Goal: Task Accomplishment & Management: Use online tool/utility

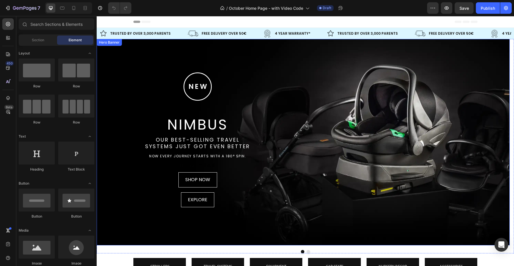
click at [104, 44] on div "Hero Banner" at bounding box center [109, 42] width 23 height 5
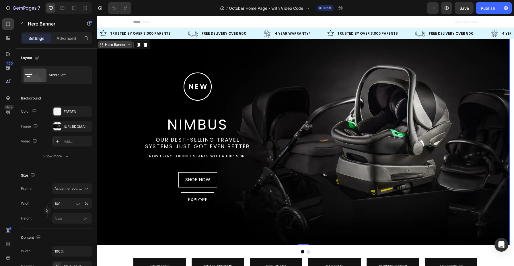
click at [109, 45] on div "Hero Banner" at bounding box center [115, 44] width 23 height 5
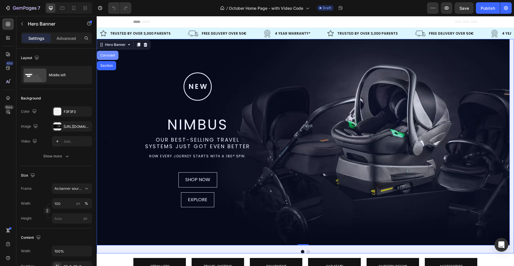
click at [109, 52] on div "Carousel" at bounding box center [108, 55] width 22 height 9
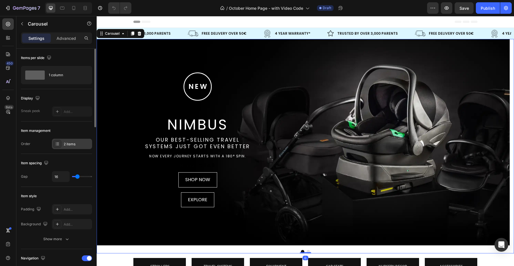
click at [71, 143] on div "2 items" at bounding box center [77, 144] width 27 height 5
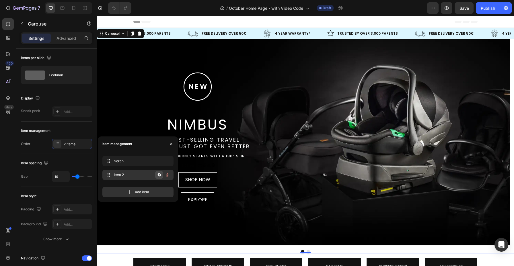
click at [158, 175] on icon "button" at bounding box center [159, 175] width 5 height 5
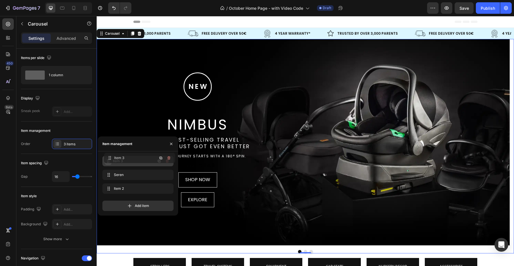
drag, startPoint x: 104, startPoint y: 188, endPoint x: 106, endPoint y: 157, distance: 30.8
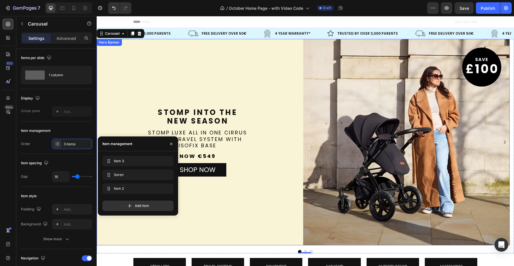
click at [233, 69] on div "Background Image" at bounding box center [303, 142] width 413 height 207
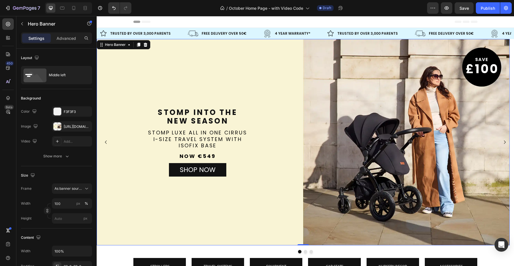
click at [251, 82] on div "Background Image" at bounding box center [303, 142] width 413 height 207
click at [62, 124] on div "[URL][DOMAIN_NAME]" at bounding box center [72, 126] width 40 height 10
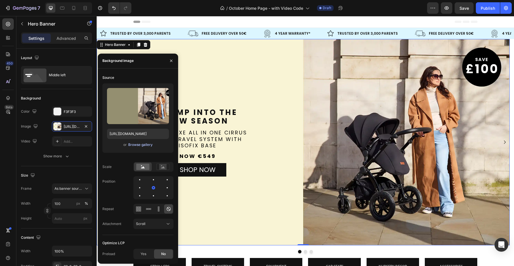
click at [133, 147] on div "Browse gallery" at bounding box center [140, 144] width 24 height 5
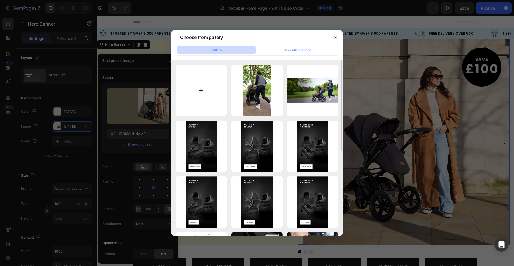
click at [205, 93] on input "file" at bounding box center [201, 90] width 51 height 51
type input "C:\fakepath\IB60526 Pisces Launch Desktop Banner V2.webp"
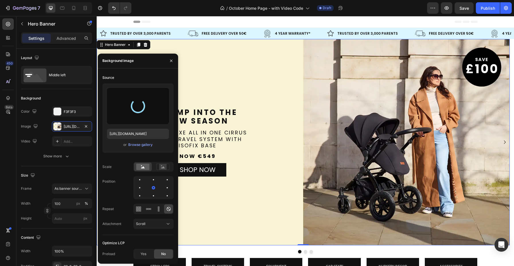
type input "[URL][DOMAIN_NAME]"
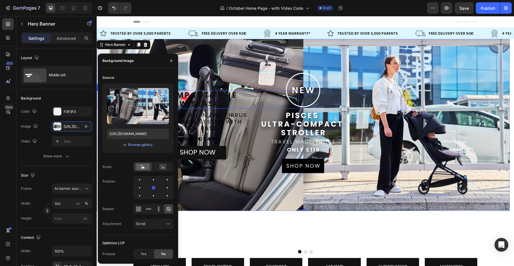
click at [252, 93] on p "Stomp into the   new season" at bounding box center [197, 99] width 201 height 17
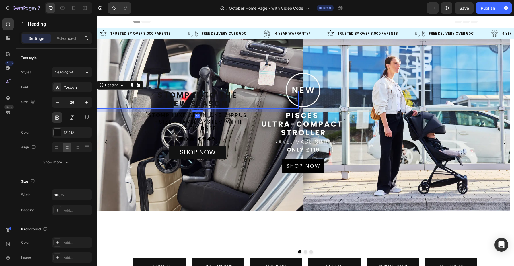
click at [252, 103] on p "Stomp into the   new season" at bounding box center [197, 99] width 201 height 17
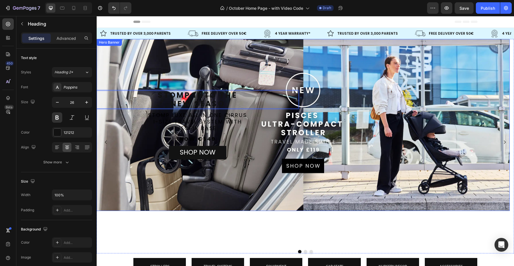
click at [260, 82] on div "Stomp into the   new season Heading Stomp into the   new seaso Heading 10 STOMP…" at bounding box center [303, 125] width 413 height 87
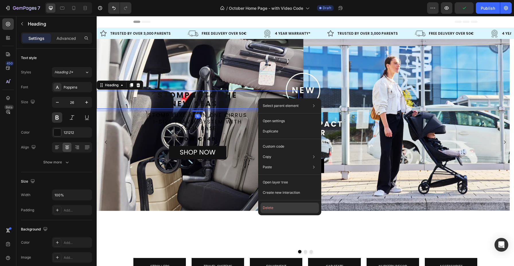
click at [276, 204] on button "Delete" at bounding box center [290, 208] width 59 height 10
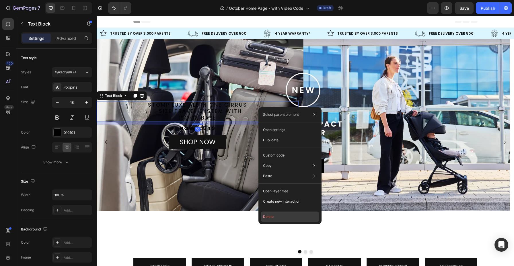
click at [270, 215] on button "Delete" at bounding box center [290, 217] width 59 height 10
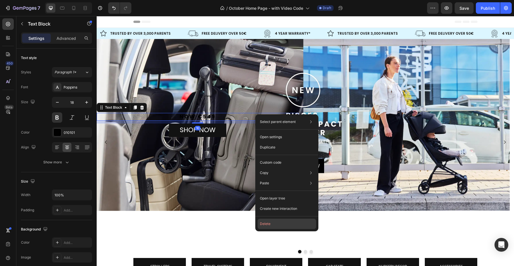
click at [268, 226] on button "Delete" at bounding box center [287, 224] width 59 height 10
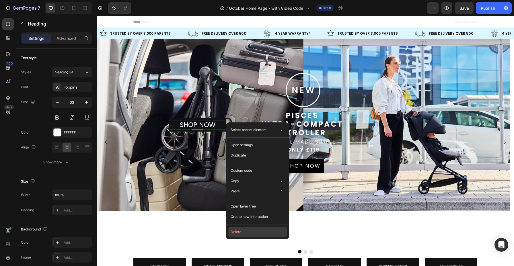
click at [246, 229] on button "Delete" at bounding box center [257, 232] width 59 height 10
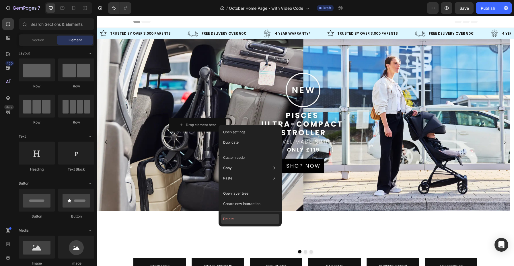
drag, startPoint x: 239, startPoint y: 222, endPoint x: 142, endPoint y: 205, distance: 98.1
click at [239, 222] on button "Delete" at bounding box center [250, 219] width 59 height 10
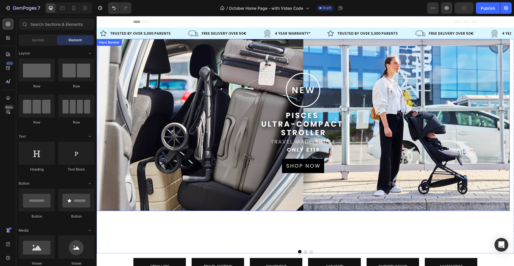
click at [364, 197] on div "Background Image" at bounding box center [303, 125] width 413 height 172
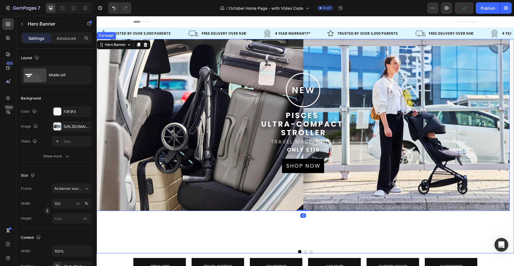
click at [304, 251] on button "Dot" at bounding box center [305, 251] width 3 height 3
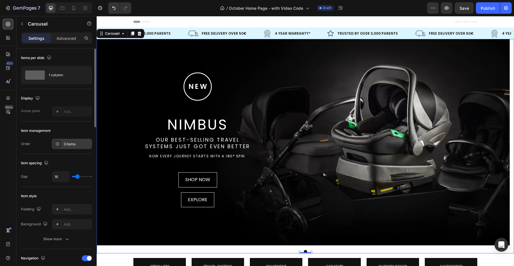
click at [60, 144] on div at bounding box center [57, 144] width 8 height 8
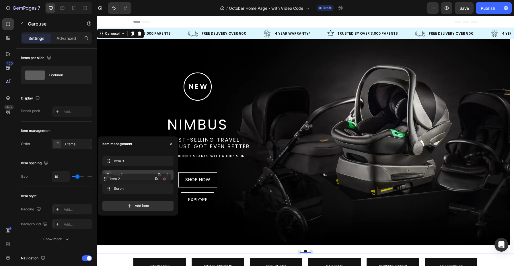
drag, startPoint x: 108, startPoint y: 186, endPoint x: 107, endPoint y: 178, distance: 8.7
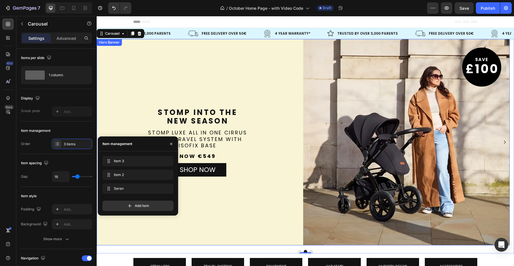
click at [236, 68] on div "Background Image" at bounding box center [303, 142] width 413 height 207
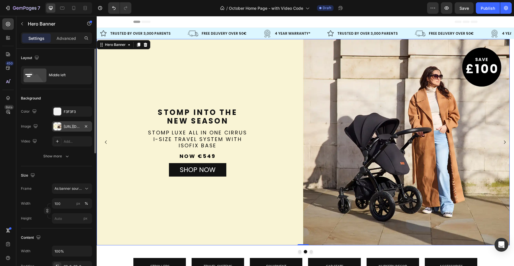
click at [69, 125] on div "[URL][DOMAIN_NAME]" at bounding box center [72, 126] width 17 height 5
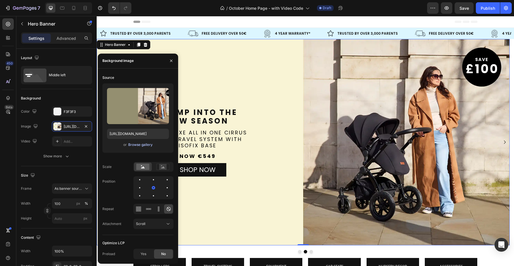
click at [149, 145] on div "Browse gallery" at bounding box center [140, 144] width 24 height 5
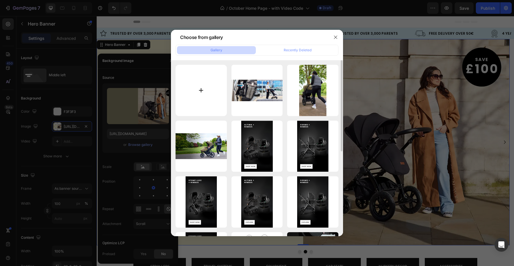
click at [203, 82] on input "file" at bounding box center [201, 90] width 51 height 51
type input "C:\fakepath\Jogger Pro NEW 1440X600.webp"
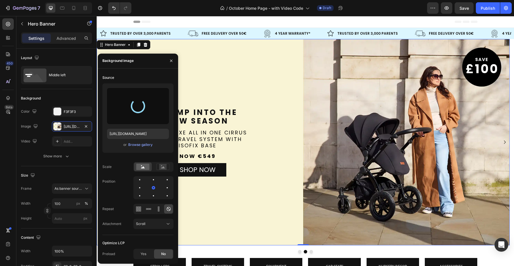
type input "[URL][DOMAIN_NAME]"
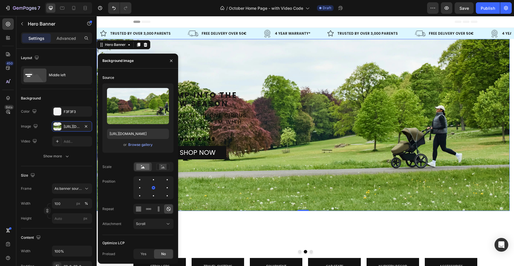
click at [218, 61] on div "Background Image" at bounding box center [303, 125] width 413 height 172
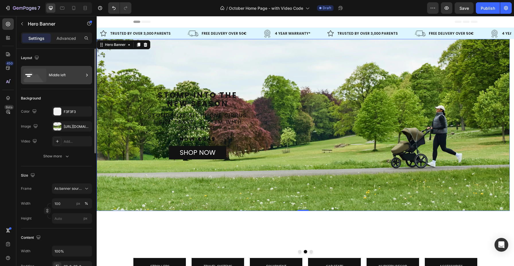
click at [57, 75] on div "Middle left" at bounding box center [66, 75] width 35 height 13
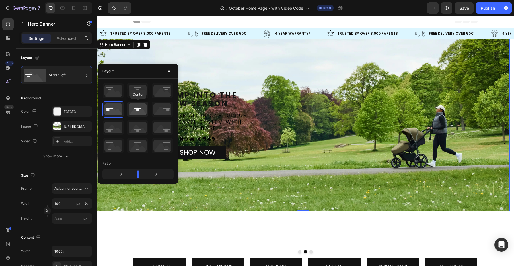
click at [138, 115] on icon at bounding box center [137, 109] width 21 height 15
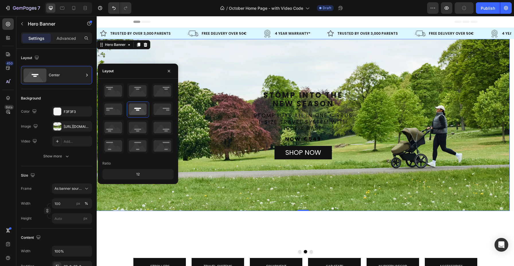
click at [296, 68] on div "Background Image" at bounding box center [303, 125] width 413 height 172
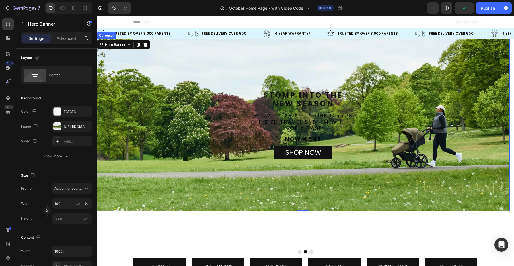
click at [310, 251] on button "Dot" at bounding box center [311, 251] width 3 height 3
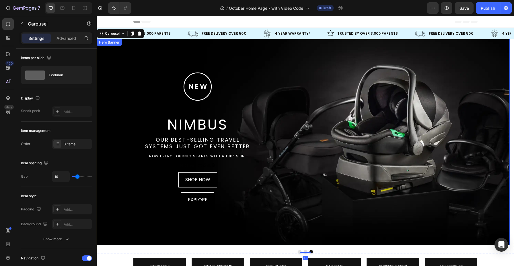
click at [362, 59] on div "Background Image" at bounding box center [303, 142] width 413 height 207
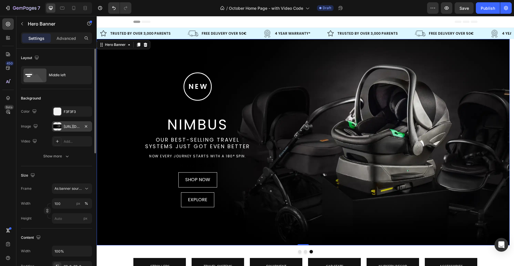
click at [63, 126] on div "[URL][DOMAIN_NAME]" at bounding box center [72, 126] width 40 height 10
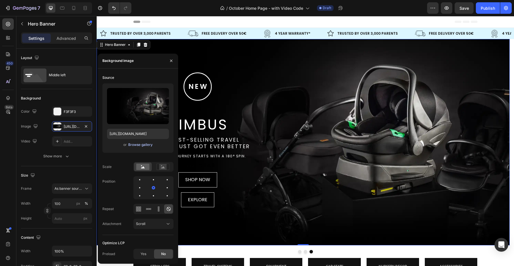
click at [135, 144] on div "Browse gallery" at bounding box center [140, 144] width 24 height 5
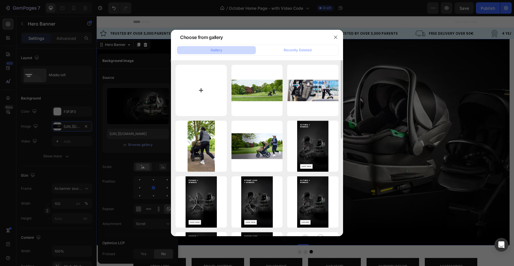
click at [197, 91] on input "file" at bounding box center [201, 90] width 51 height 51
type input "C:\fakepath\NIMBUS NEW 1440X600.webp"
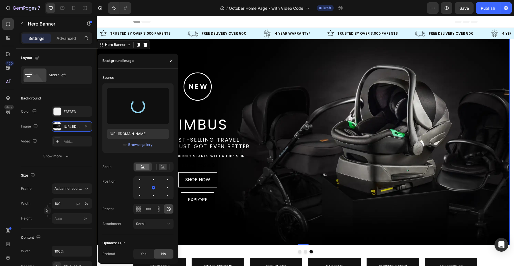
type input "[URL][DOMAIN_NAME][DEMOGRAPHIC_DATA]"
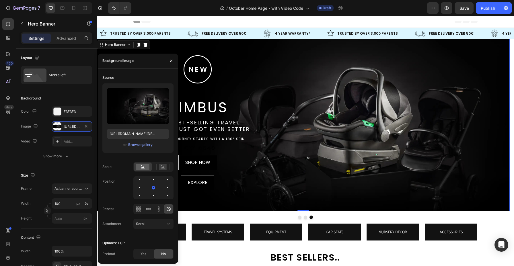
click at [461, 77] on div ".id580774619368129066 .st0 { fill: none; stroke: #fff; stroke-miterlimit: 10; s…" at bounding box center [303, 125] width 413 height 159
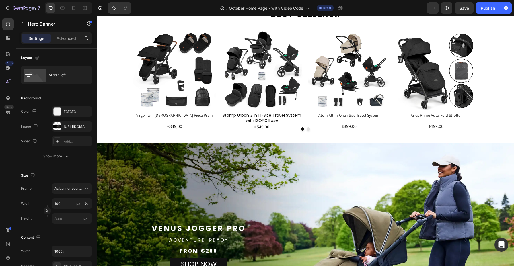
scroll to position [357, 0]
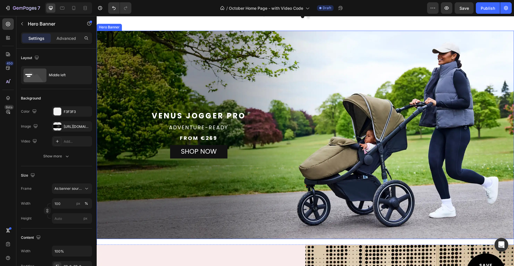
click at [247, 61] on div "Overlay" at bounding box center [306, 135] width 418 height 209
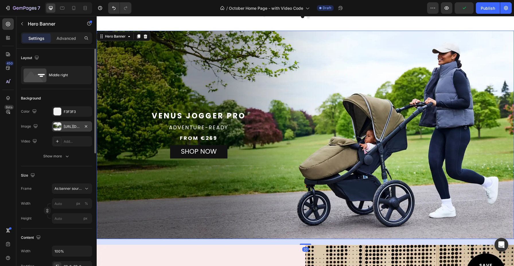
click at [72, 129] on div "[URL][DOMAIN_NAME]" at bounding box center [72, 126] width 40 height 10
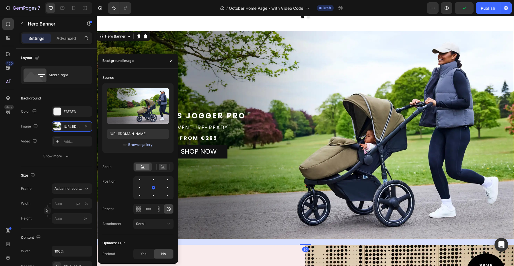
click at [141, 145] on div "Browse gallery" at bounding box center [140, 144] width 24 height 5
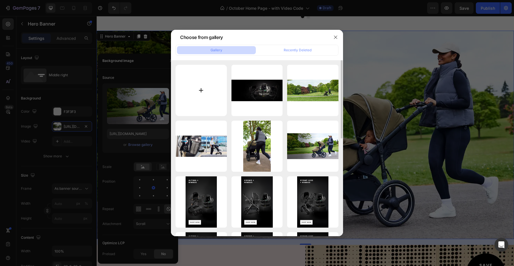
click at [205, 86] on input "file" at bounding box center [201, 90] width 51 height 51
type input "C:\fakepath\Bubba&Me Luxe Banner Desktop.webp"
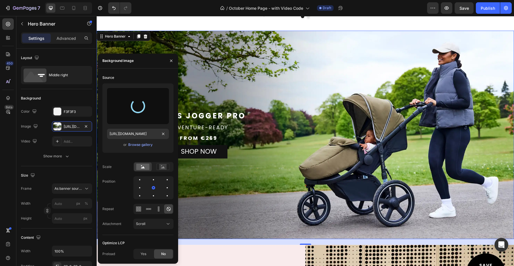
type input "[URL][DOMAIN_NAME]"
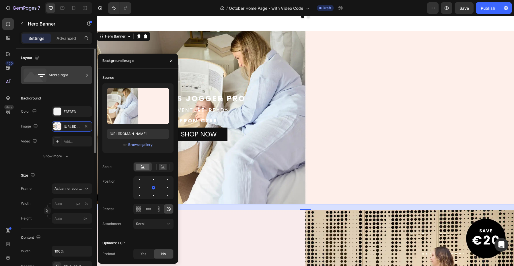
click at [55, 81] on div "Middle right" at bounding box center [66, 75] width 35 height 13
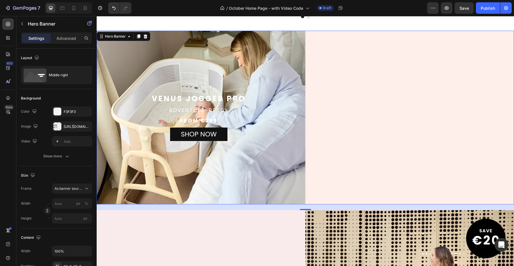
click at [433, 104] on div "Shop Now Button" at bounding box center [412, 117] width 204 height 47
click at [372, 104] on div "Shop Now Button" at bounding box center [412, 117] width 204 height 47
click at [53, 70] on div "Middle right" at bounding box center [66, 75] width 35 height 13
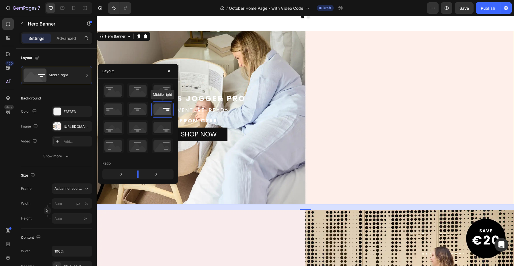
click at [160, 116] on icon at bounding box center [162, 109] width 21 height 15
click at [453, 116] on div "Shop Now Button" at bounding box center [412, 117] width 204 height 47
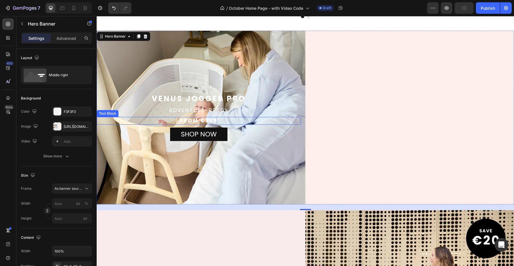
click at [234, 109] on p "adventure-ready" at bounding box center [198, 110] width 203 height 7
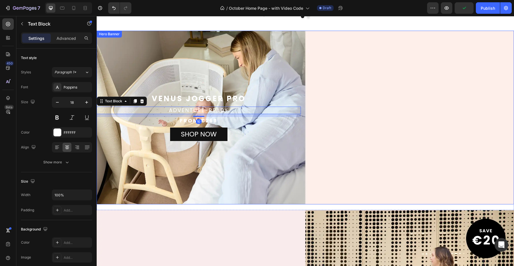
click at [215, 79] on div "Overlay" at bounding box center [306, 118] width 418 height 174
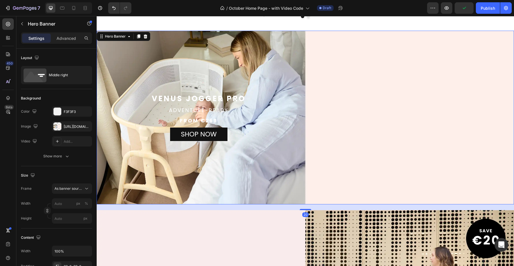
click at [383, 81] on div "Overlay" at bounding box center [306, 118] width 418 height 174
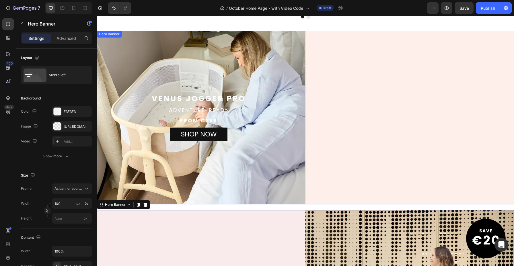
click at [348, 117] on div "Shop Now Button" at bounding box center [412, 117] width 204 height 47
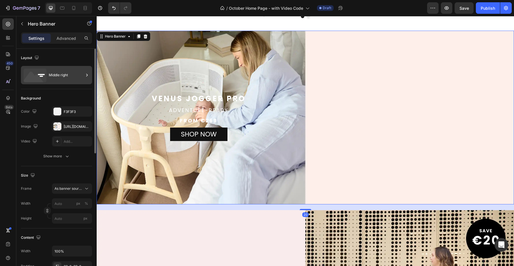
click at [70, 75] on div "Middle right" at bounding box center [66, 75] width 35 height 13
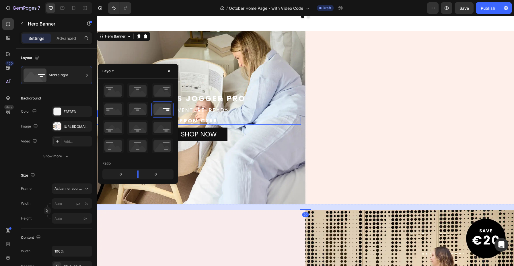
drag, startPoint x: 263, startPoint y: 121, endPoint x: 266, endPoint y: 123, distance: 3.1
click at [266, 123] on p "FROM €269" at bounding box center [198, 121] width 203 height 7
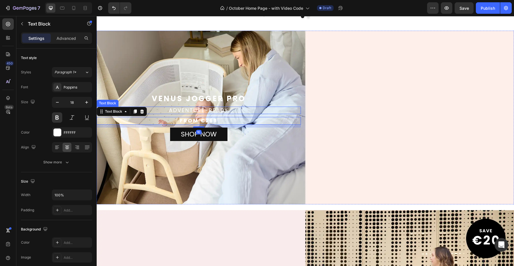
click at [251, 107] on p "adventure-ready" at bounding box center [198, 110] width 203 height 7
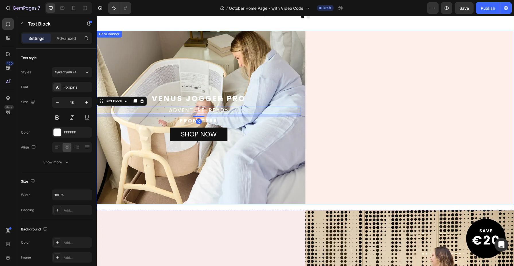
click at [206, 78] on div "Overlay" at bounding box center [306, 118] width 418 height 174
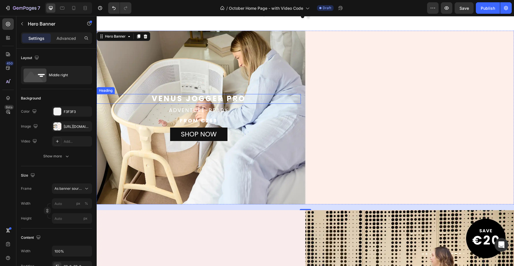
click at [202, 100] on h2 "venus jogger pro" at bounding box center [199, 99] width 204 height 10
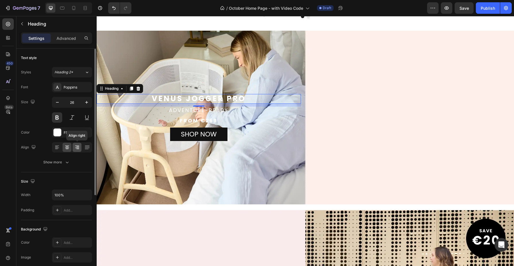
click at [75, 148] on icon at bounding box center [77, 148] width 6 height 6
click at [69, 148] on icon at bounding box center [67, 148] width 6 height 6
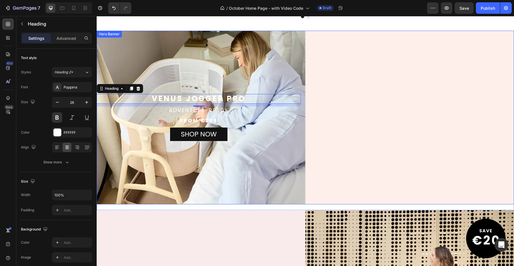
click at [343, 136] on div "Shop Now Button" at bounding box center [412, 117] width 204 height 47
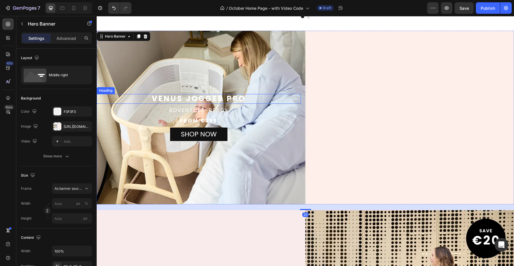
click at [238, 96] on h2 "venus jogger pro" at bounding box center [199, 99] width 204 height 10
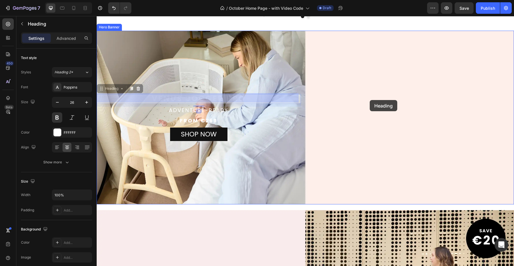
drag, startPoint x: 100, startPoint y: 87, endPoint x: 370, endPoint y: 100, distance: 269.8
click at [370, 100] on div "Header Best sellers.. Heading Product Images Virgo Twin [DEMOGRAPHIC_DATA] Piec…" at bounding box center [306, 82] width 418 height 846
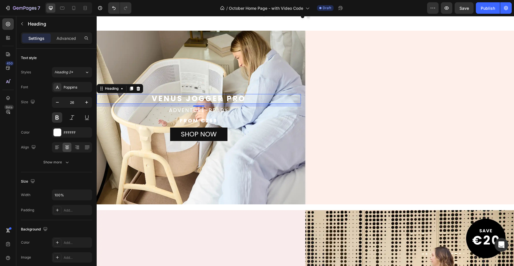
click at [469, 94] on div "Shop Now Button" at bounding box center [412, 117] width 204 height 47
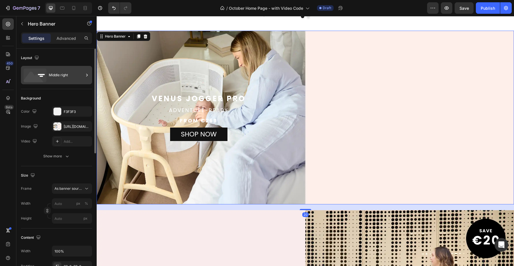
click at [69, 78] on div "Middle right" at bounding box center [66, 75] width 35 height 13
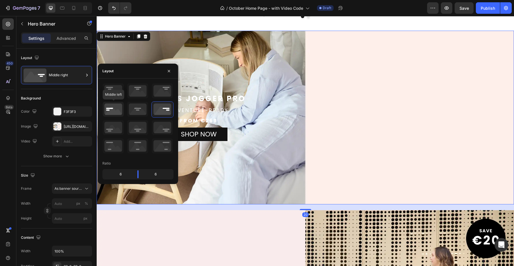
click at [116, 113] on icon at bounding box center [113, 109] width 21 height 15
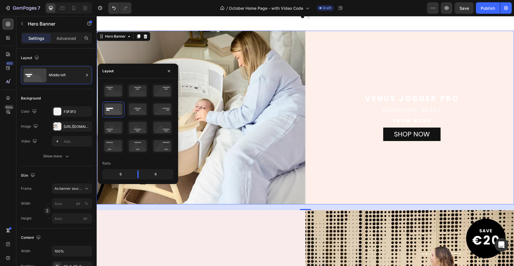
click at [395, 65] on div "Overlay" at bounding box center [306, 118] width 418 height 174
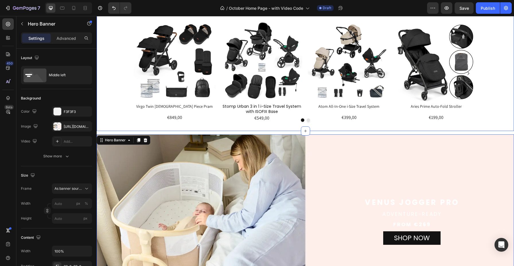
scroll to position [140, 0]
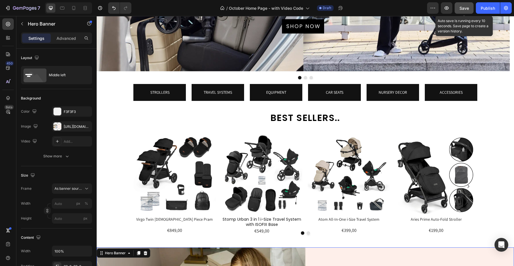
click at [468, 5] on button "Save" at bounding box center [464, 7] width 19 height 11
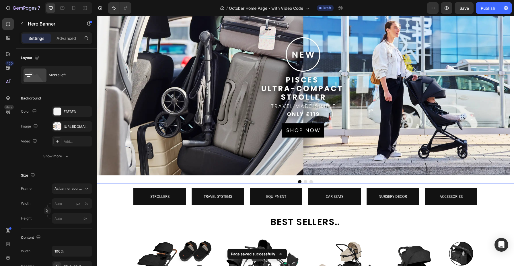
scroll to position [0, 0]
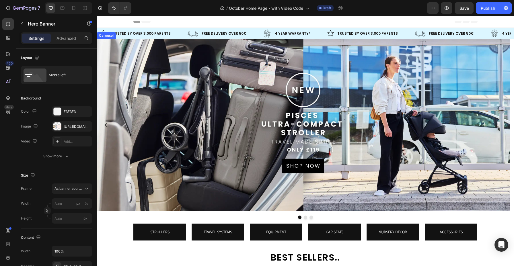
click at [304, 218] on button "Dot" at bounding box center [305, 217] width 3 height 3
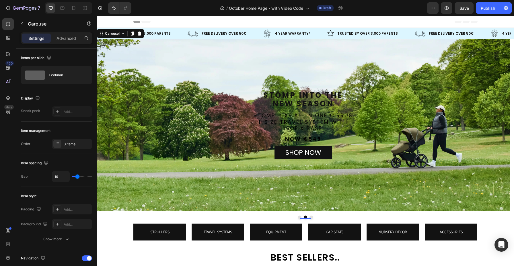
click at [310, 216] on button "Dot" at bounding box center [311, 217] width 3 height 3
